Goal: Browse casually

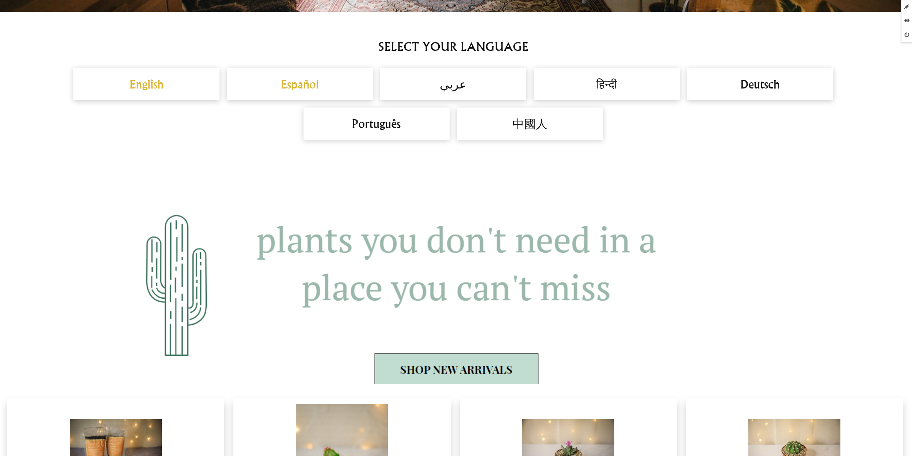
scroll to position [567, 0]
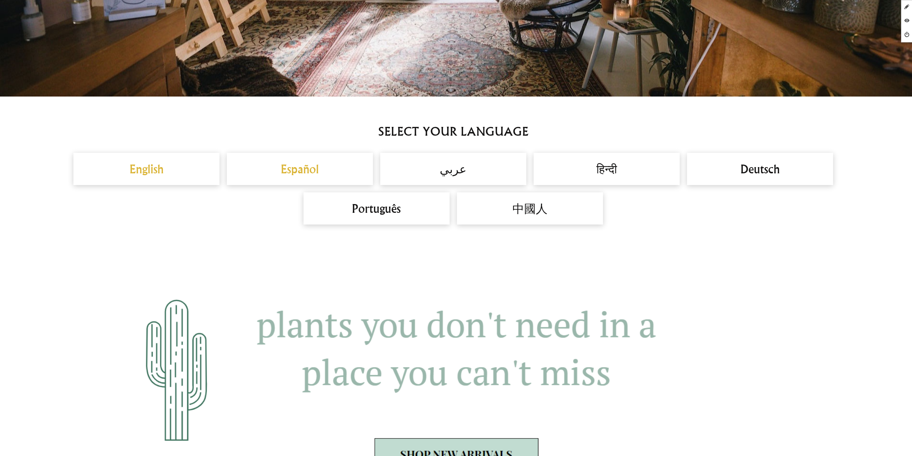
click at [301, 172] on h2 "Español" at bounding box center [300, 169] width 132 height 18
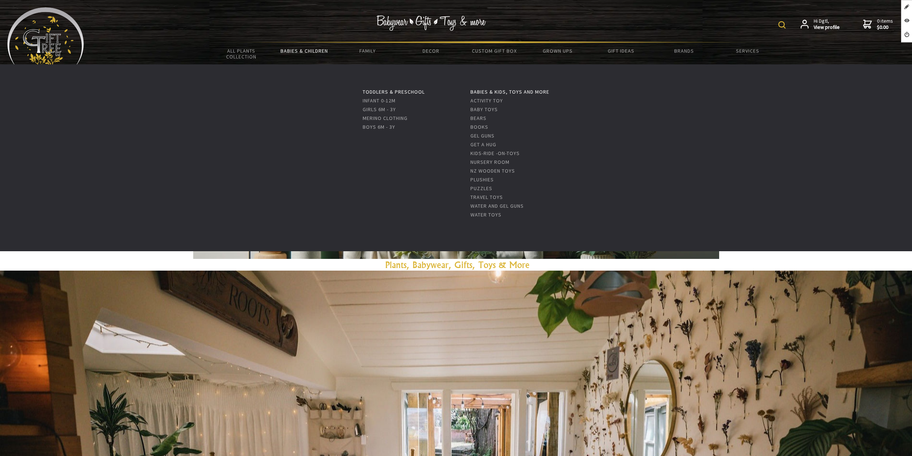
click at [303, 47] on link "Babies & Children" at bounding box center [304, 50] width 63 height 15
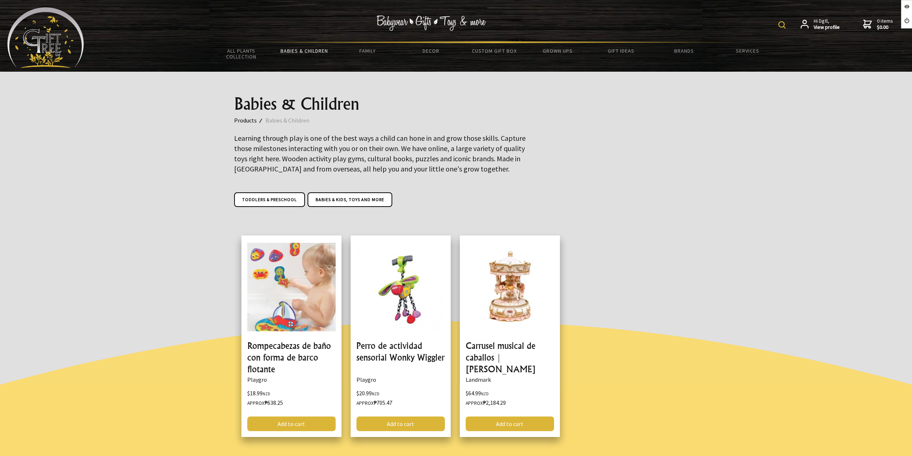
click at [67, 50] on img at bounding box center [45, 37] width 77 height 61
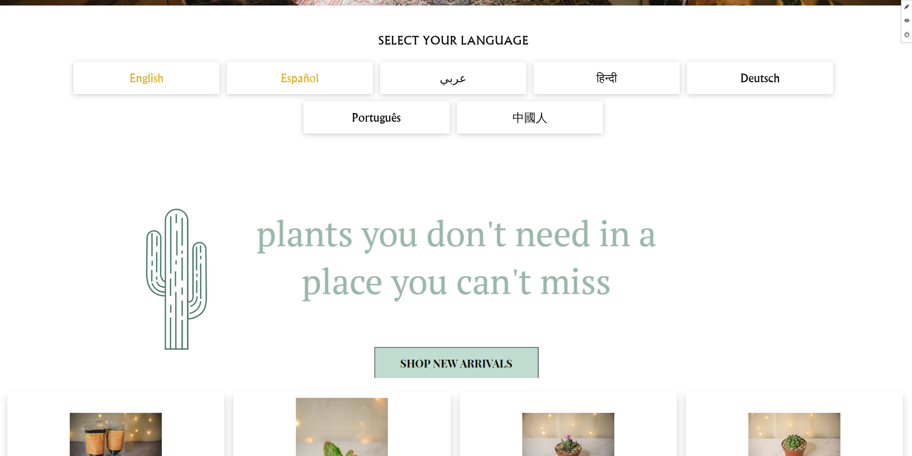
scroll to position [621, 0]
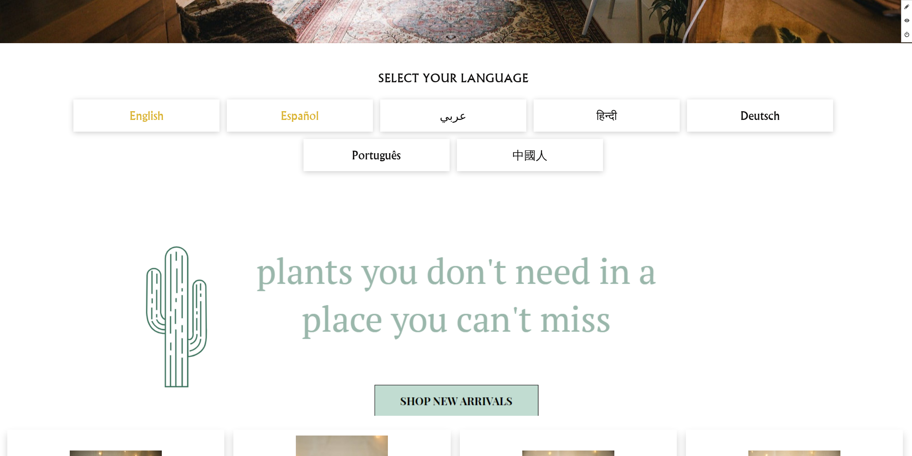
click at [155, 115] on h2 "English" at bounding box center [147, 116] width 132 height 18
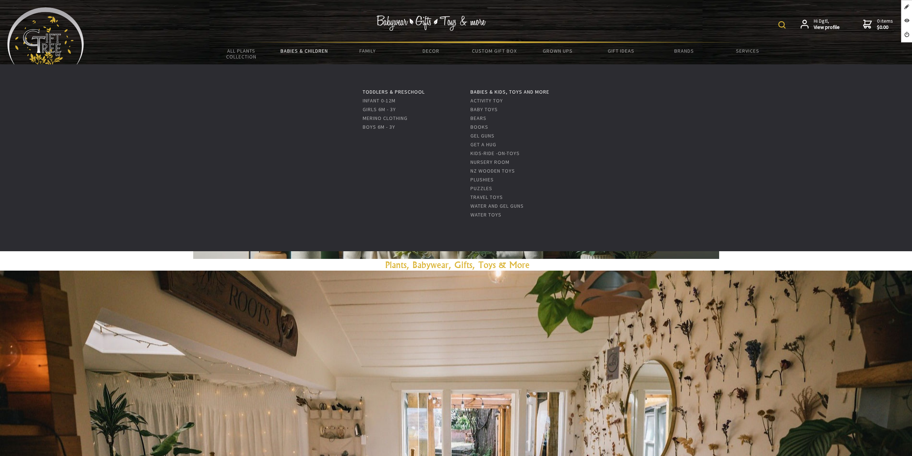
click at [301, 54] on link "Babies & Children" at bounding box center [304, 50] width 63 height 15
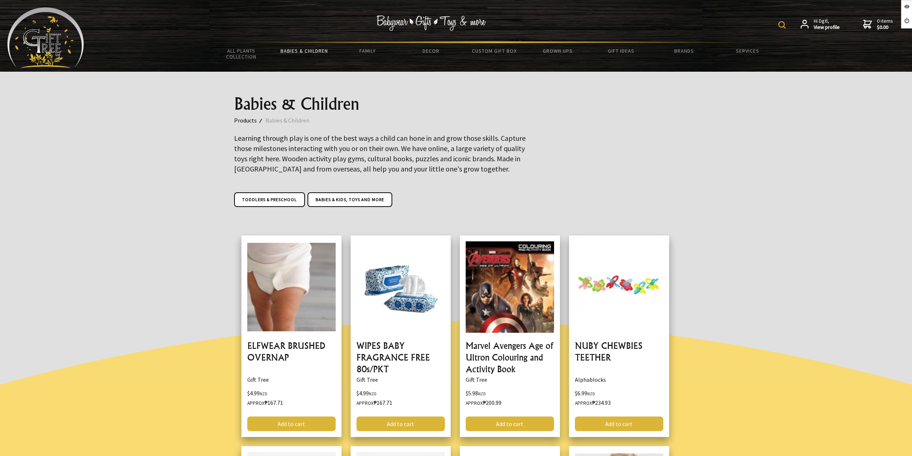
click at [66, 38] on img at bounding box center [45, 37] width 77 height 61
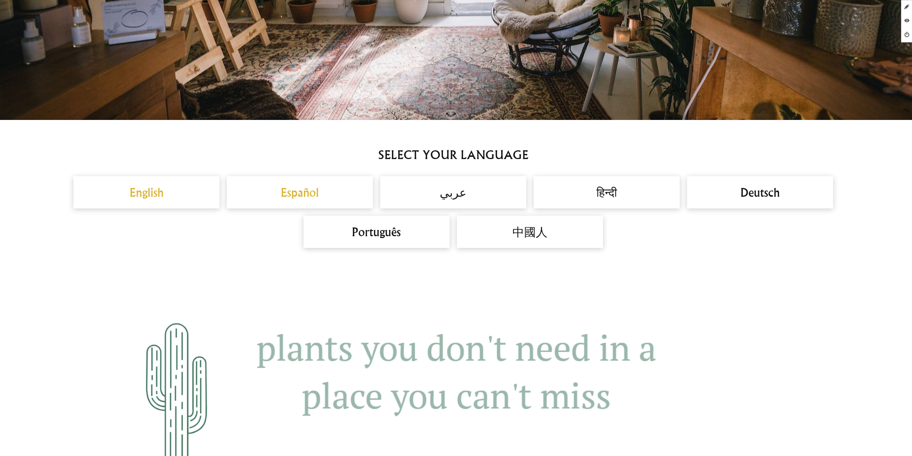
scroll to position [586, 0]
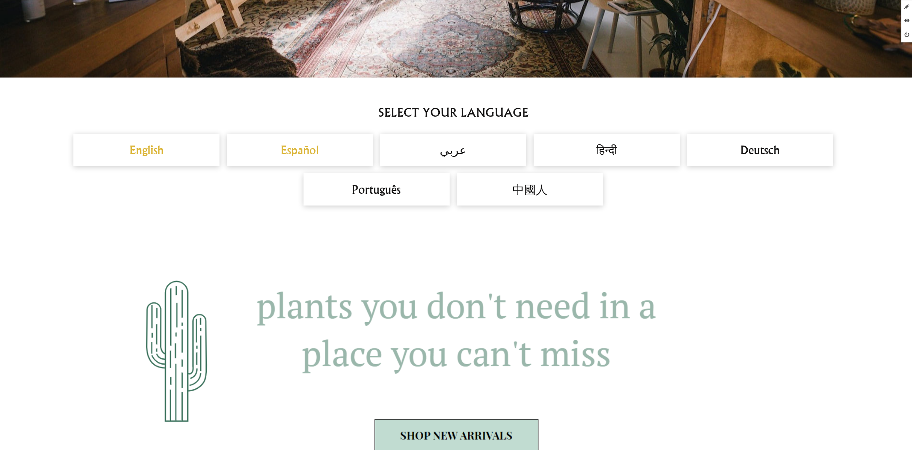
click at [305, 153] on h2 "Español" at bounding box center [300, 150] width 132 height 18
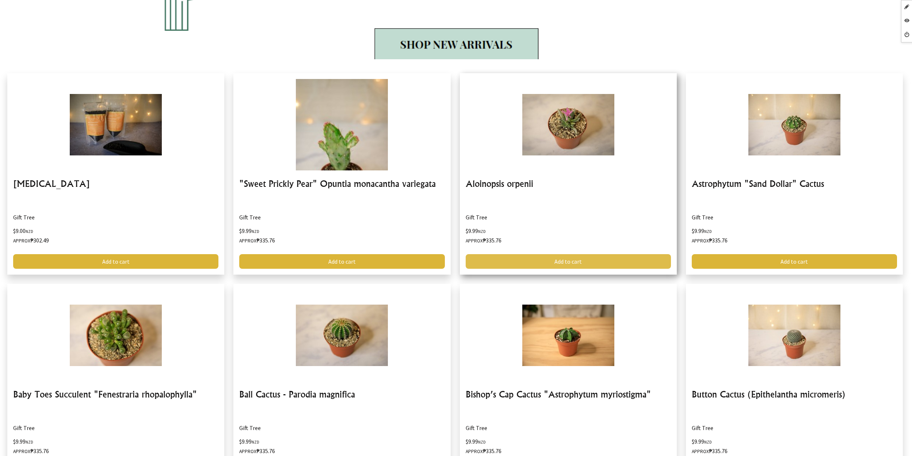
scroll to position [973, 0]
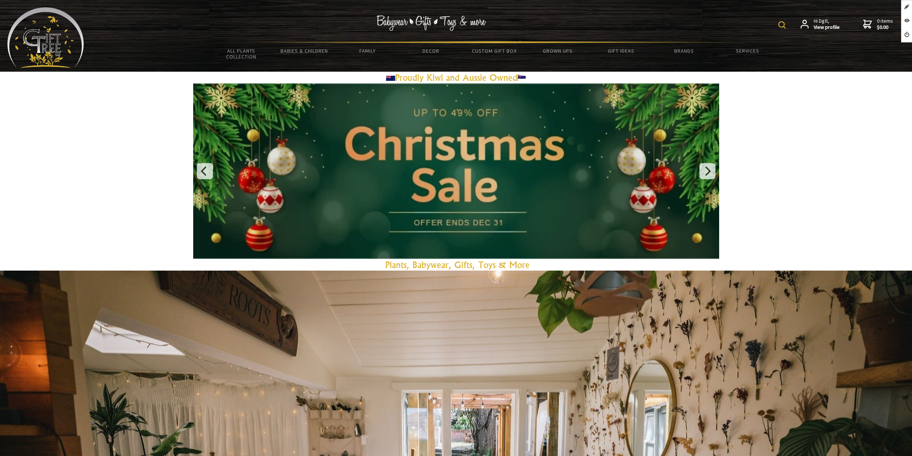
click at [462, 19] on img at bounding box center [432, 22] width 110 height 15
click at [24, 45] on img at bounding box center [45, 37] width 77 height 61
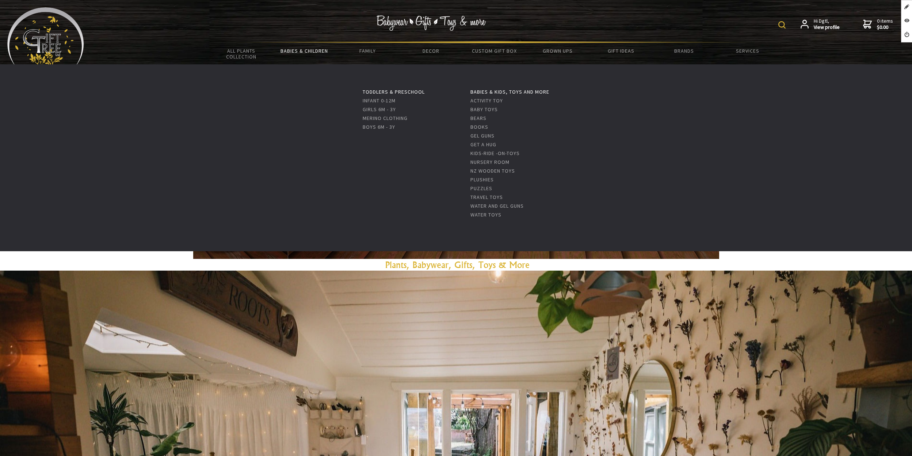
click at [310, 48] on link "Babies & Children" at bounding box center [304, 50] width 63 height 15
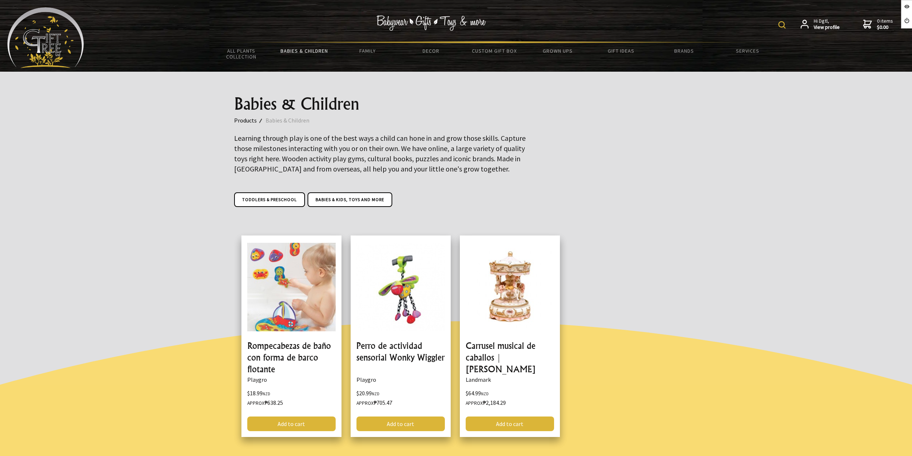
click at [61, 27] on img at bounding box center [45, 37] width 77 height 61
click at [57, 53] on img at bounding box center [45, 37] width 77 height 61
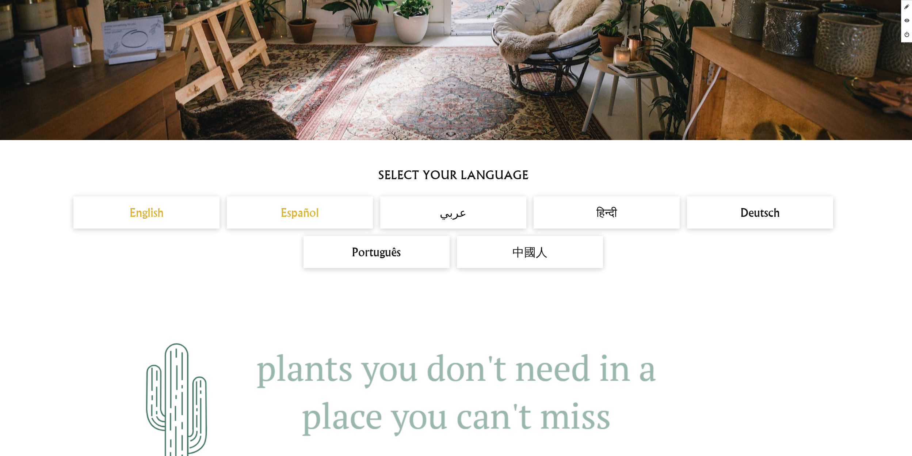
scroll to position [529, 0]
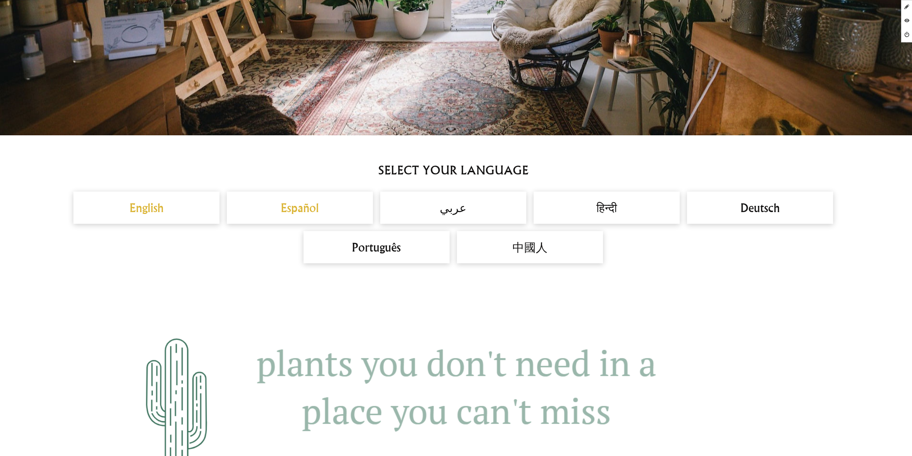
click at [153, 211] on h2 "English" at bounding box center [147, 208] width 132 height 18
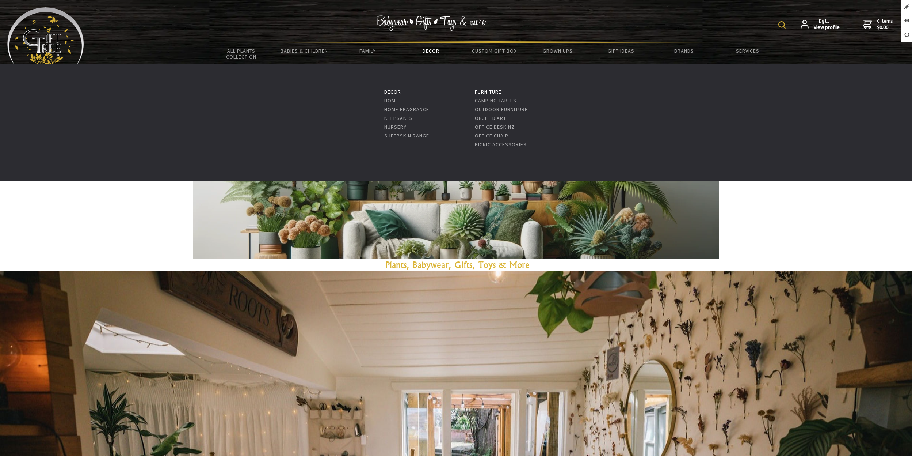
click at [425, 52] on link "Decor" at bounding box center [430, 50] width 63 height 15
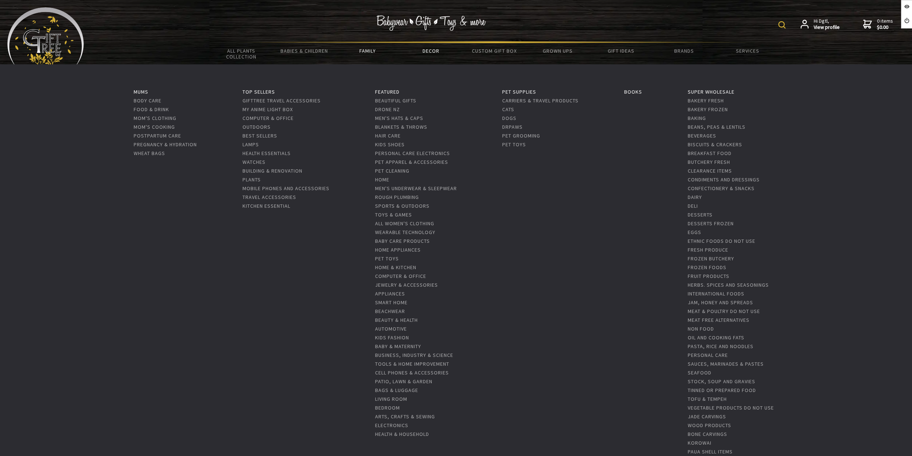
click at [374, 52] on link "Family" at bounding box center [367, 50] width 63 height 15
click at [369, 50] on link "Family" at bounding box center [367, 50] width 63 height 15
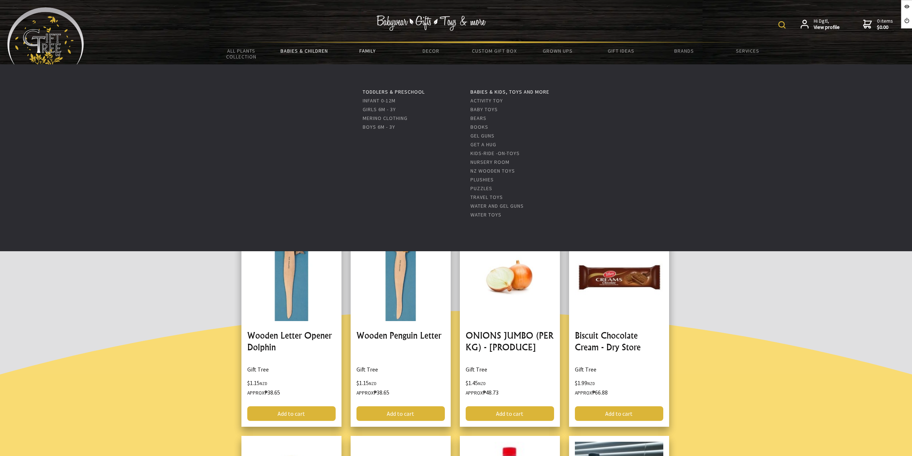
click at [317, 50] on link "Babies & Children" at bounding box center [304, 50] width 63 height 15
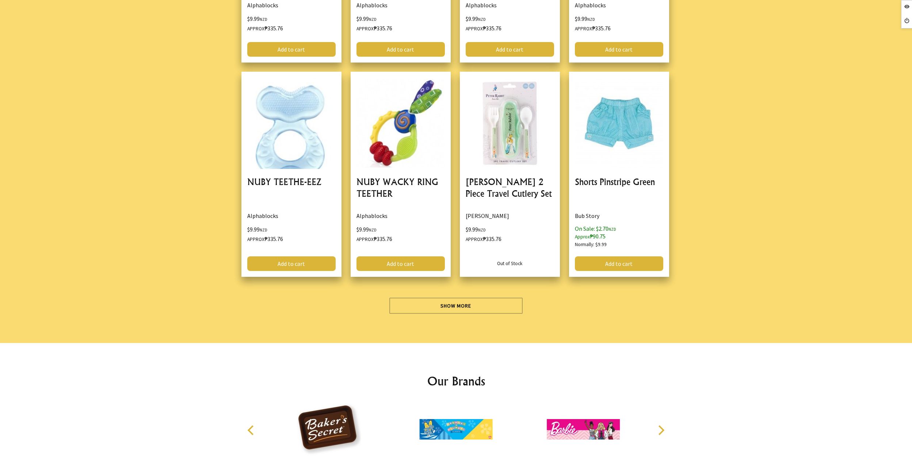
scroll to position [2157, 0]
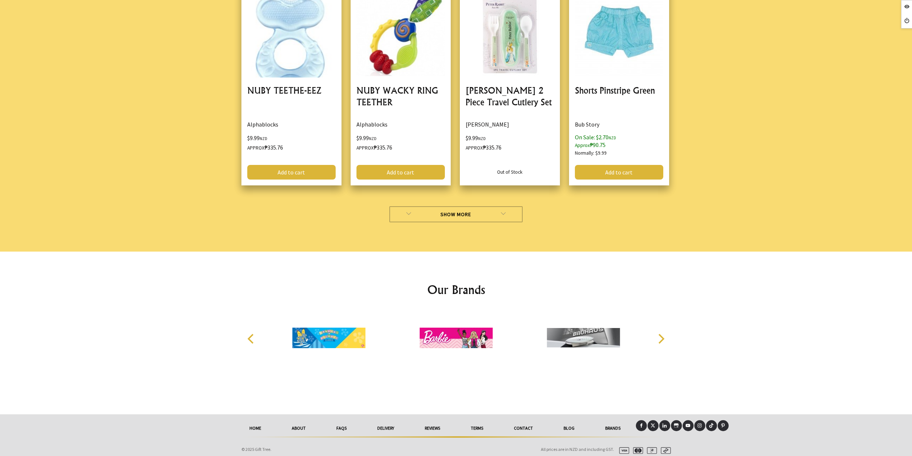
click at [498, 212] on link "Show More" at bounding box center [455, 214] width 133 height 16
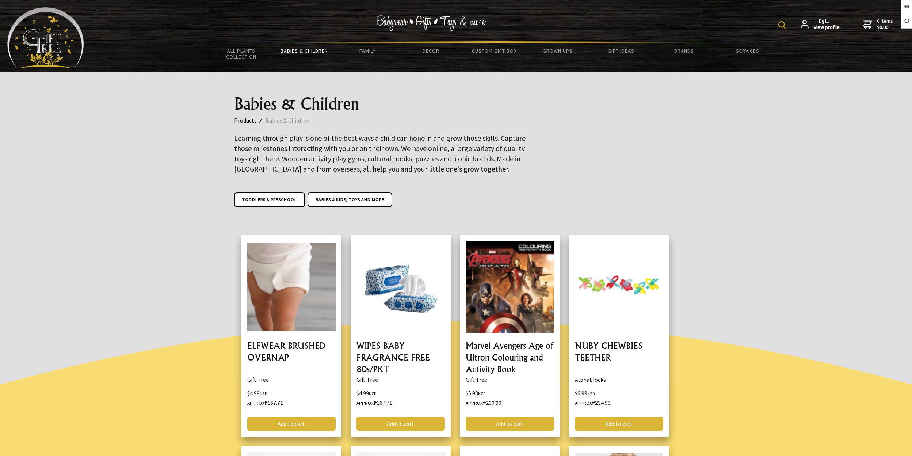
click at [52, 32] on img at bounding box center [45, 37] width 77 height 61
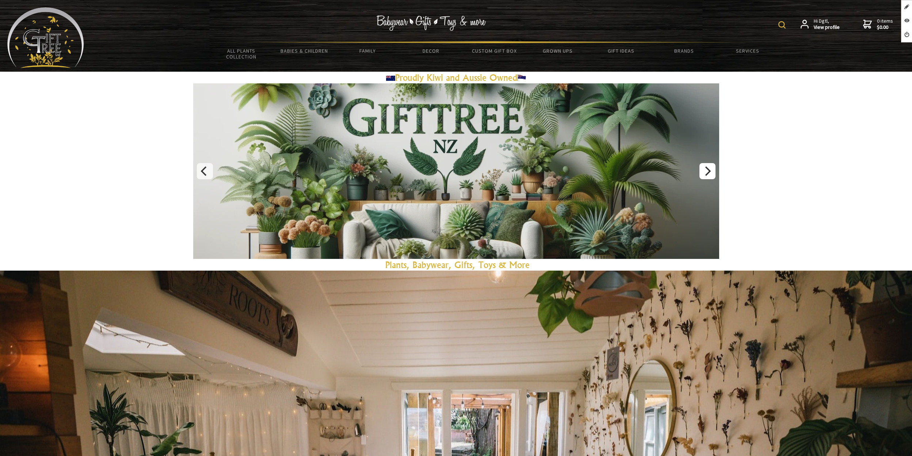
click at [707, 170] on icon "Next" at bounding box center [707, 170] width 9 height 9
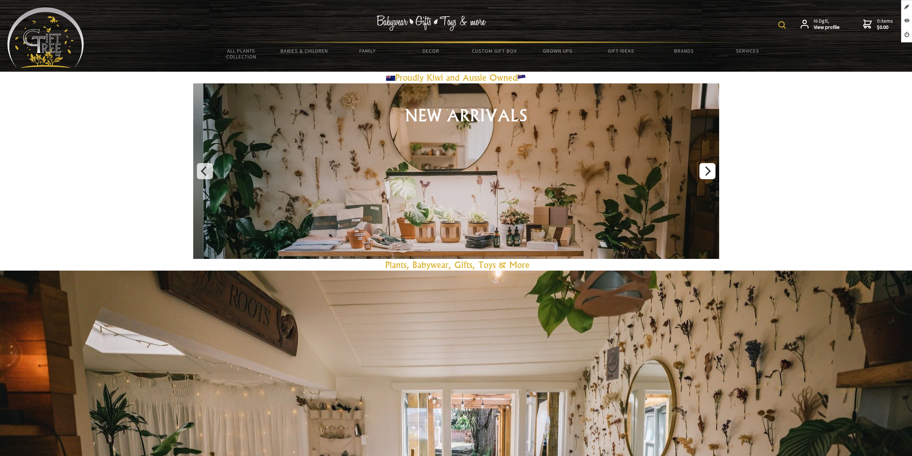
click at [707, 170] on icon "Next" at bounding box center [707, 170] width 9 height 9
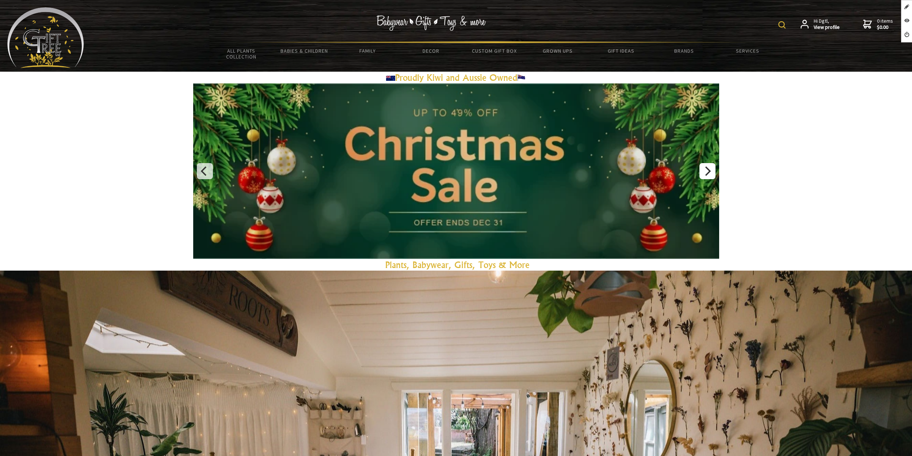
click at [708, 167] on icon "Next" at bounding box center [707, 170] width 9 height 9
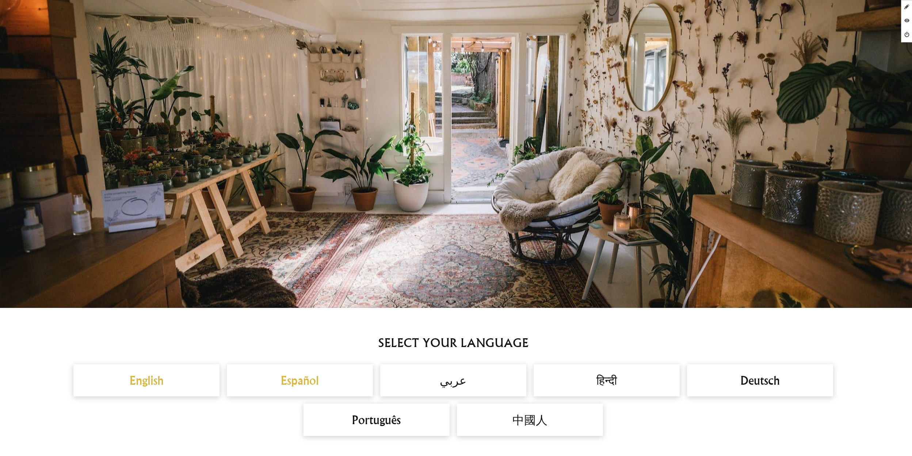
scroll to position [520, 0]
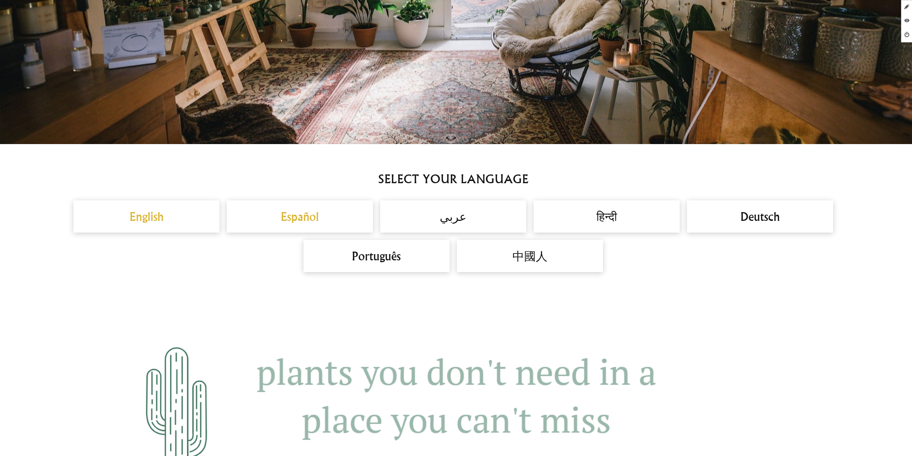
click at [155, 221] on h2 "English" at bounding box center [147, 217] width 132 height 18
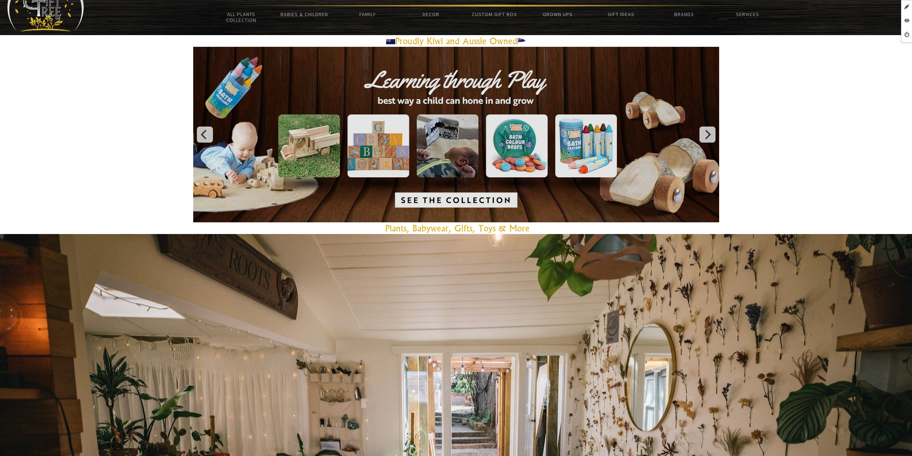
scroll to position [0, 0]
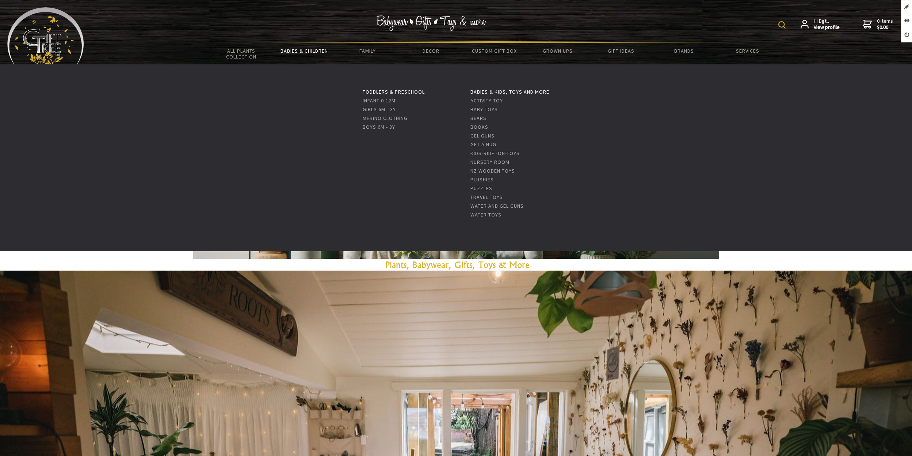
click at [316, 54] on link "Babies & Children" at bounding box center [304, 50] width 63 height 15
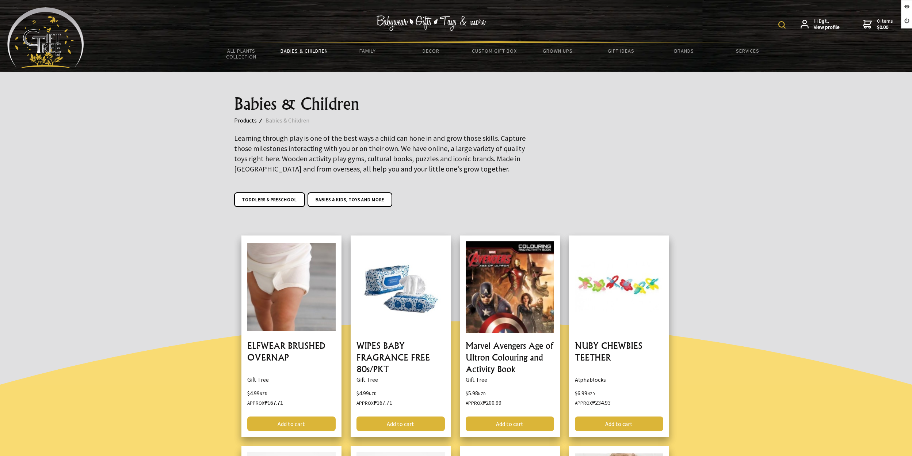
click at [78, 40] on img at bounding box center [45, 37] width 77 height 61
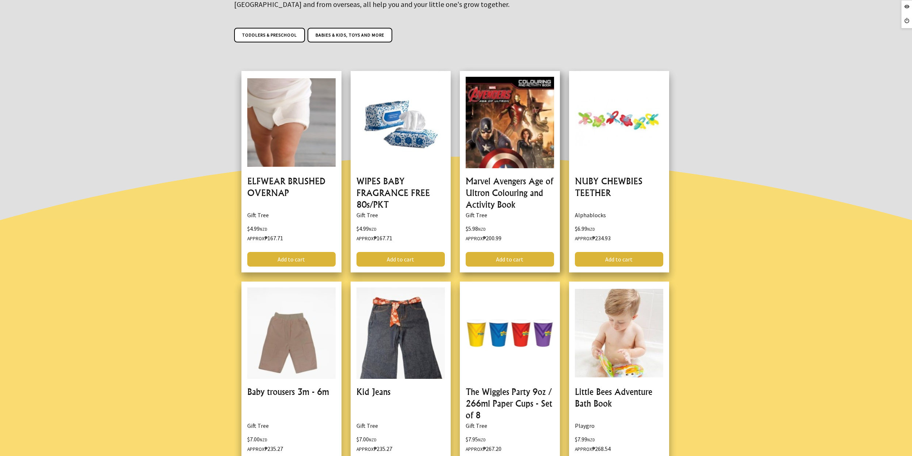
scroll to position [202, 0]
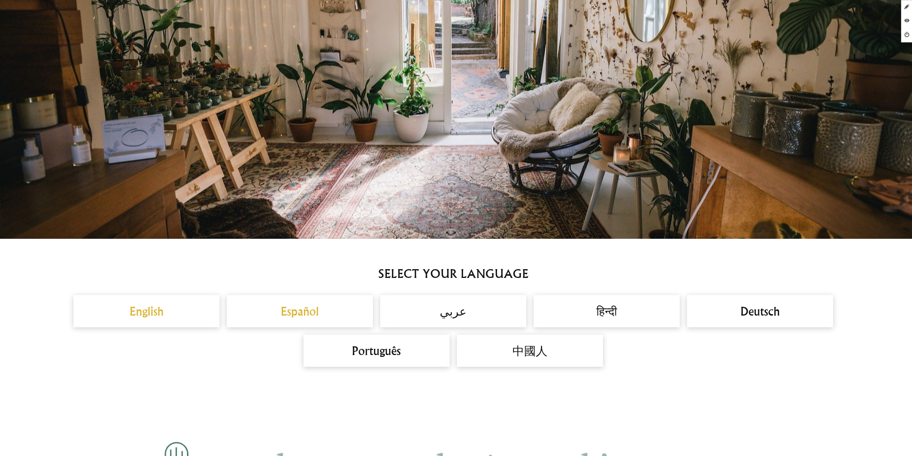
scroll to position [501, 0]
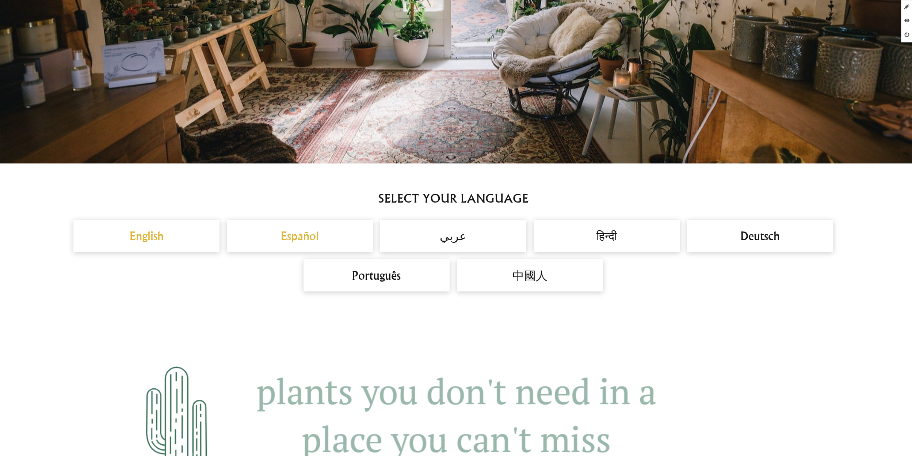
click at [310, 236] on h2 "Español" at bounding box center [300, 236] width 132 height 18
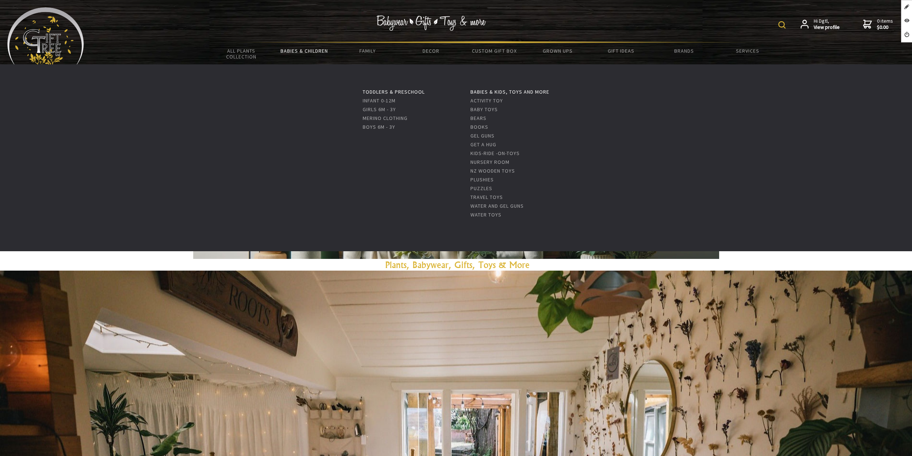
click at [309, 48] on link "Babies & Children" at bounding box center [304, 50] width 63 height 15
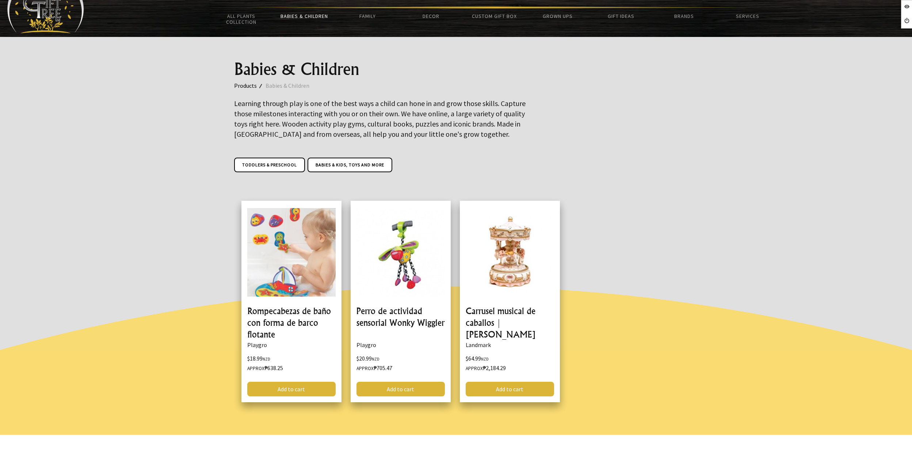
scroll to position [142, 0]
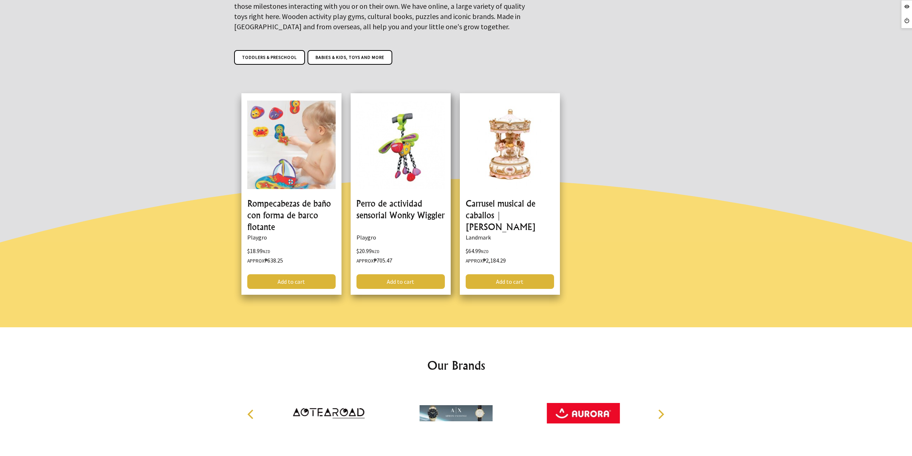
click at [406, 149] on link at bounding box center [401, 193] width 100 height 201
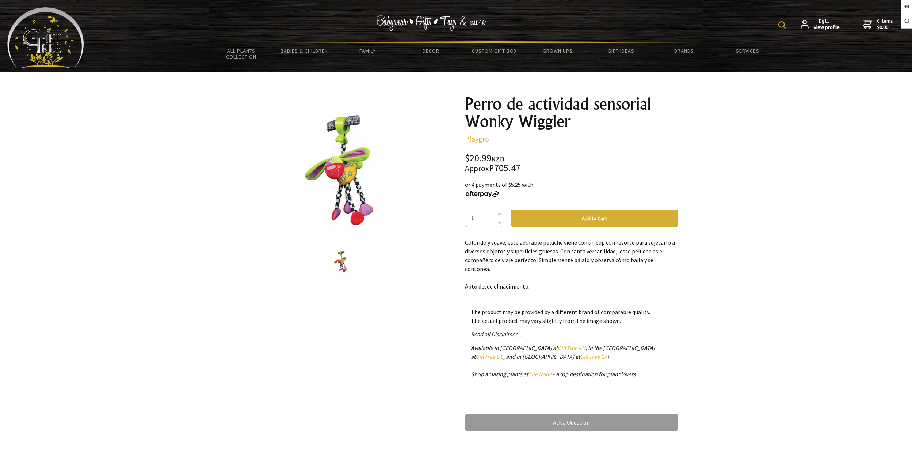
click at [38, 47] on img at bounding box center [45, 37] width 77 height 61
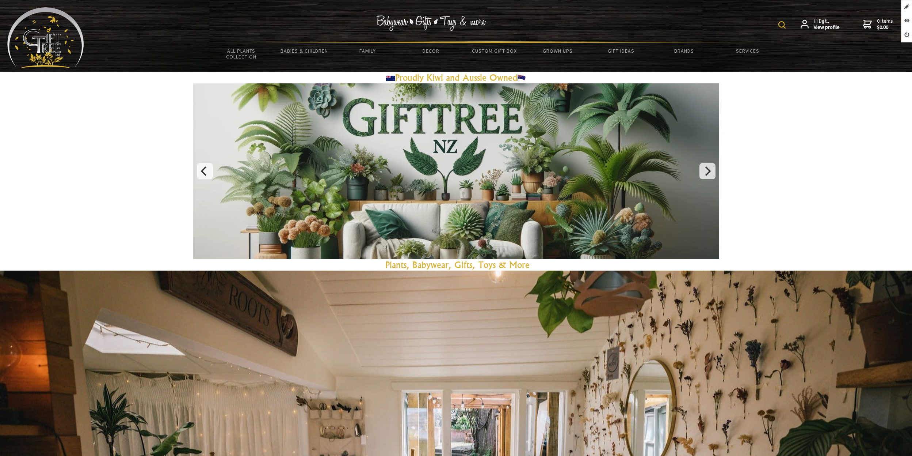
click at [51, 44] on img at bounding box center [45, 37] width 77 height 61
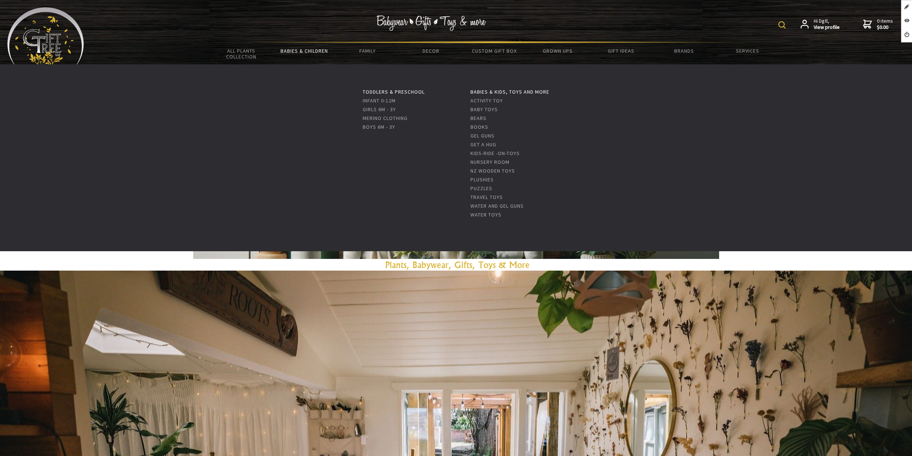
click at [308, 50] on link "Babies & Children" at bounding box center [304, 50] width 63 height 15
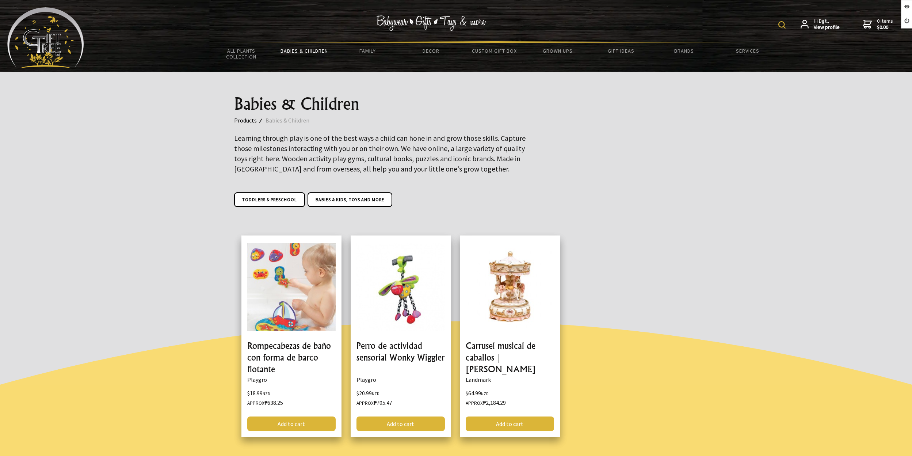
click at [54, 43] on img at bounding box center [45, 37] width 77 height 61
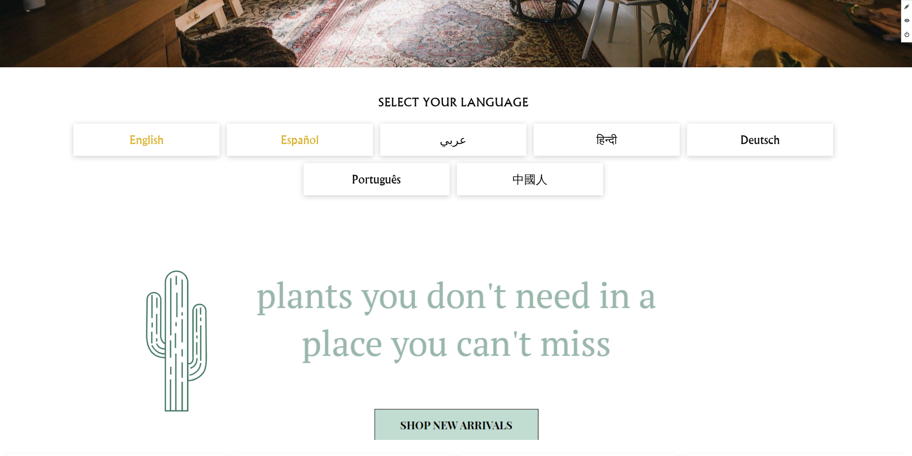
scroll to position [560, 0]
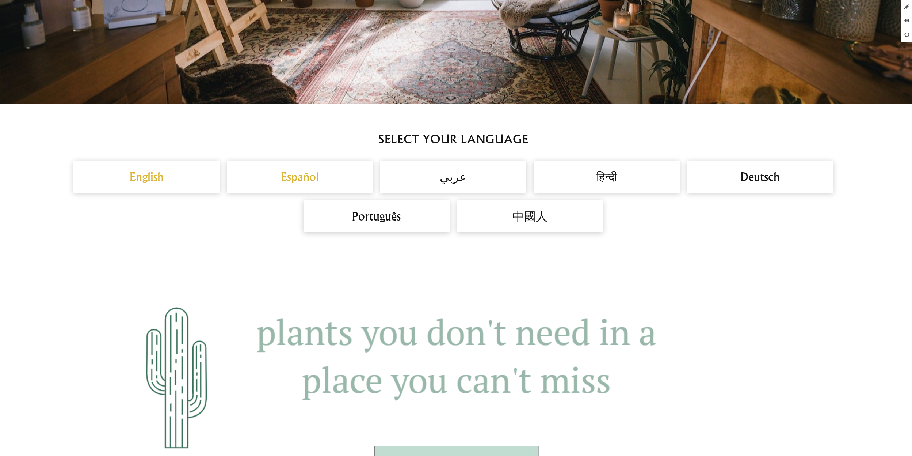
click at [149, 173] on h2 "English" at bounding box center [147, 177] width 132 height 18
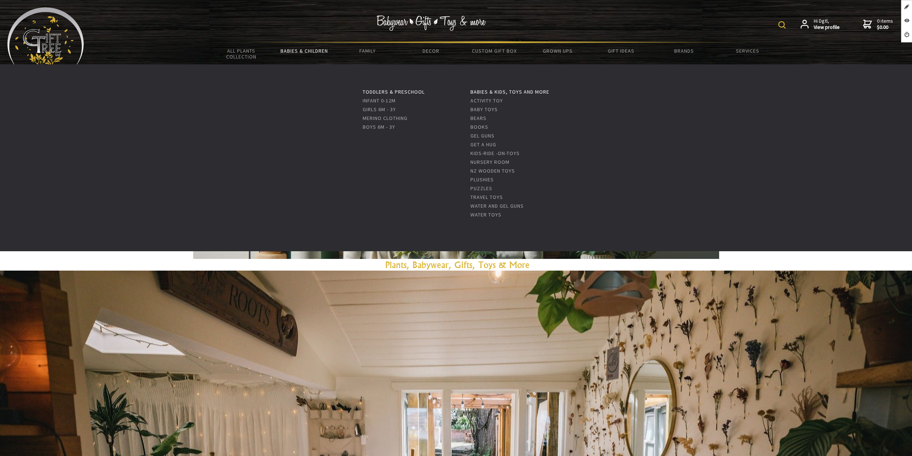
click at [315, 50] on link "Babies & Children" at bounding box center [304, 50] width 63 height 15
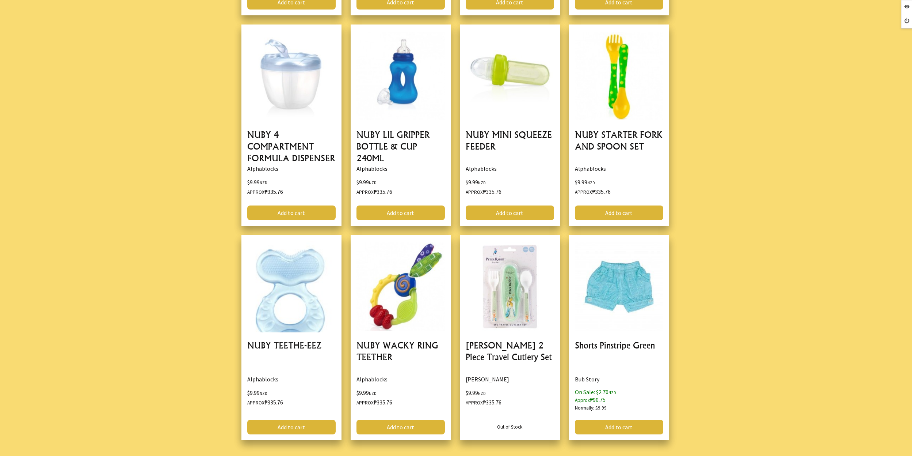
scroll to position [2157, 0]
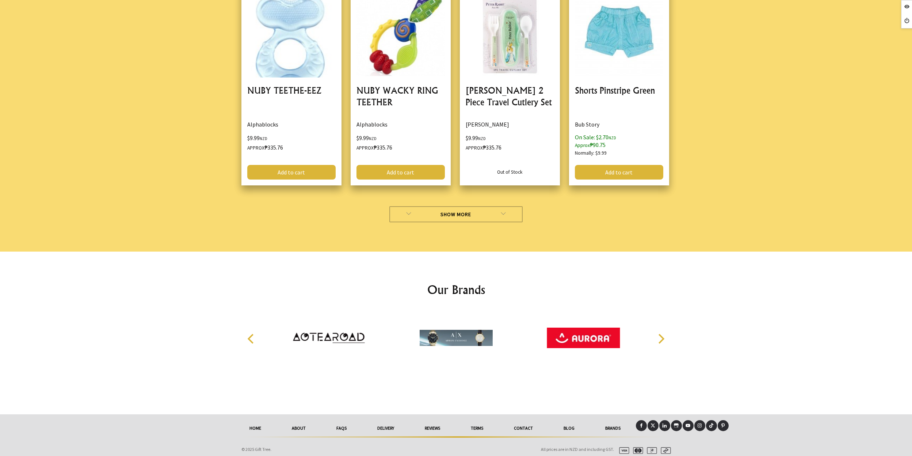
click at [476, 206] on link "Show More" at bounding box center [455, 214] width 133 height 16
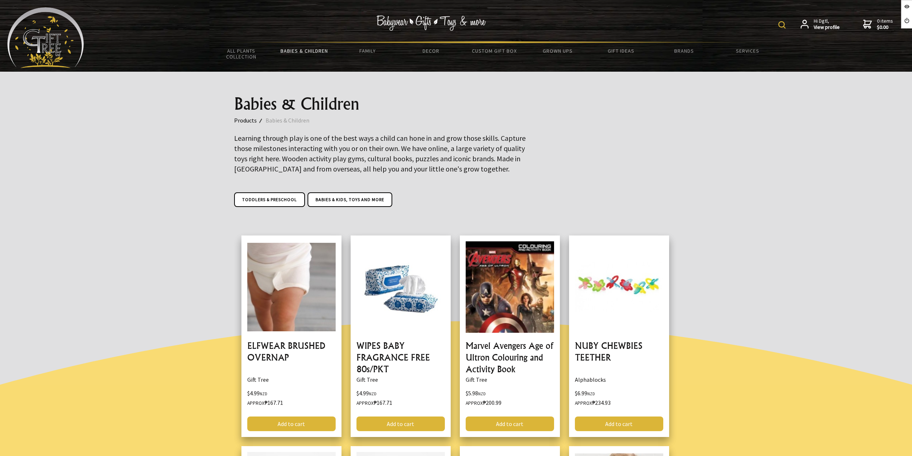
click at [69, 38] on img at bounding box center [45, 37] width 77 height 61
click at [56, 40] on img at bounding box center [45, 37] width 77 height 61
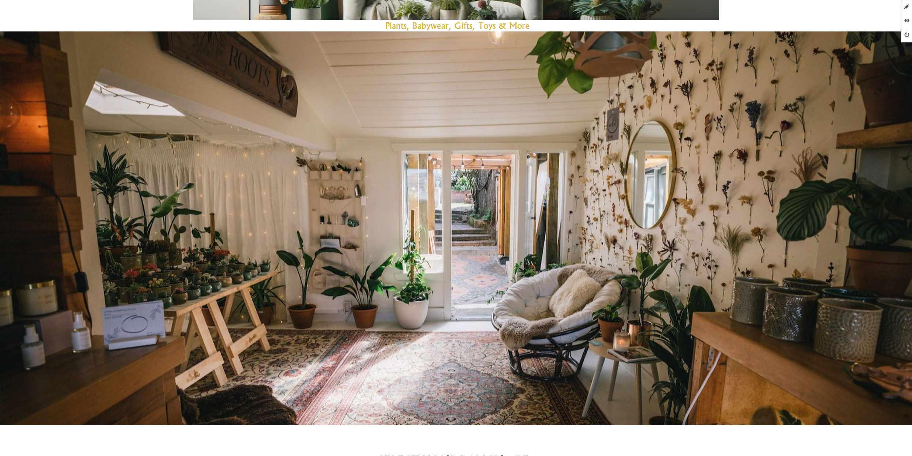
scroll to position [440, 0]
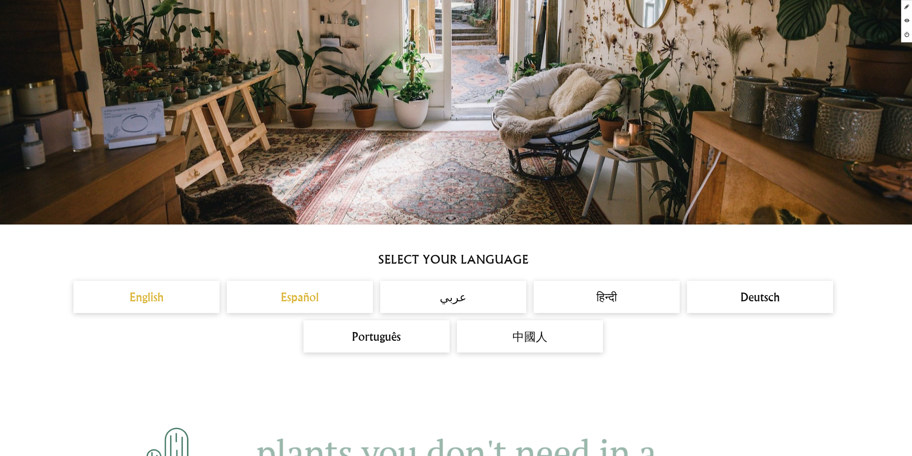
click at [309, 293] on h2 "Español" at bounding box center [300, 297] width 132 height 18
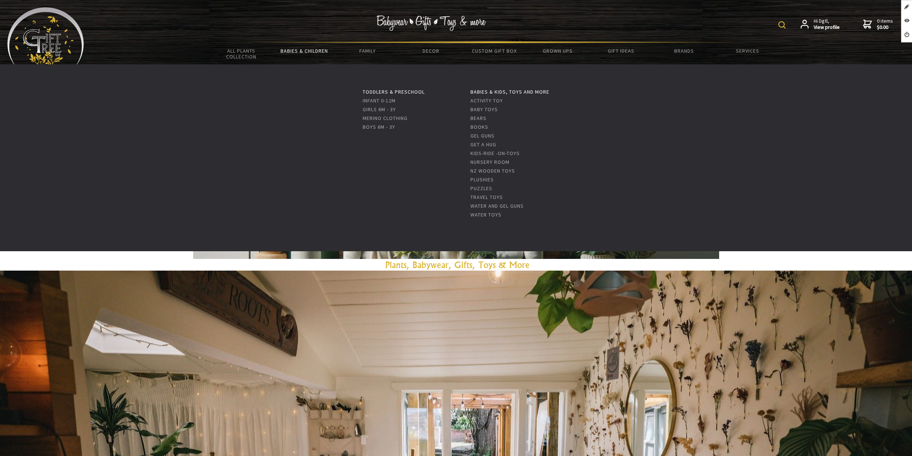
click at [316, 49] on link "Babies & Children" at bounding box center [304, 50] width 63 height 15
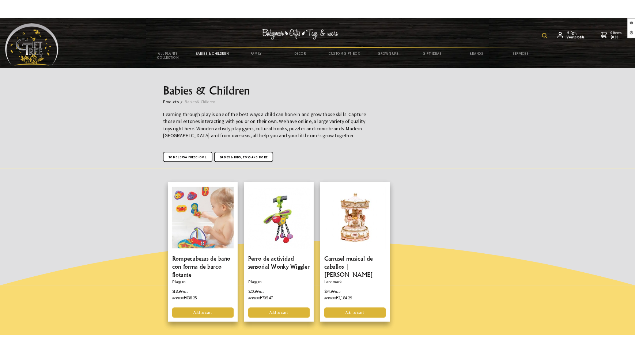
scroll to position [9, 0]
